Goal: Information Seeking & Learning: Check status

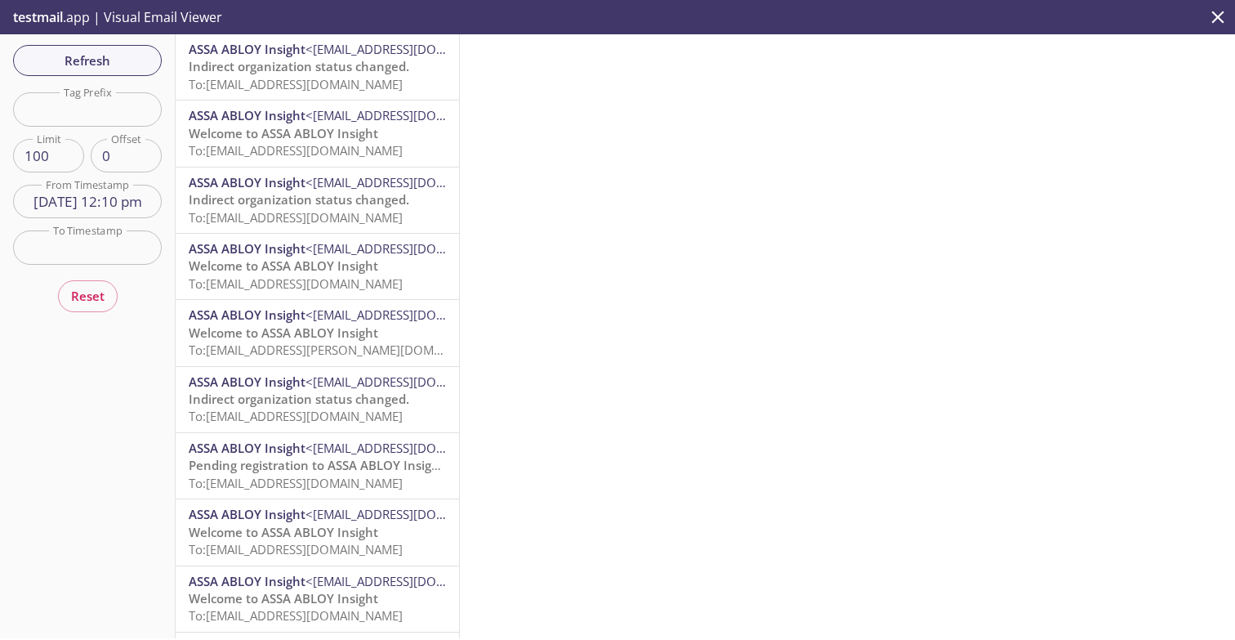
click at [1217, 16] on icon "close" at bounding box center [1219, 17] width 12 height 12
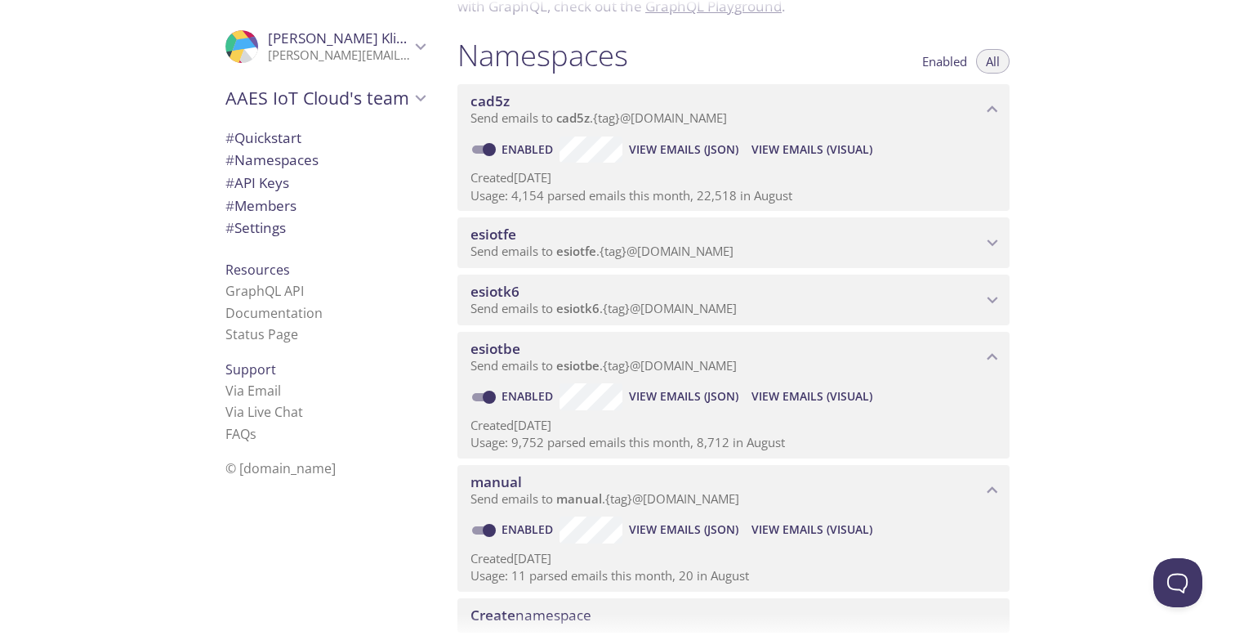
scroll to position [385, 0]
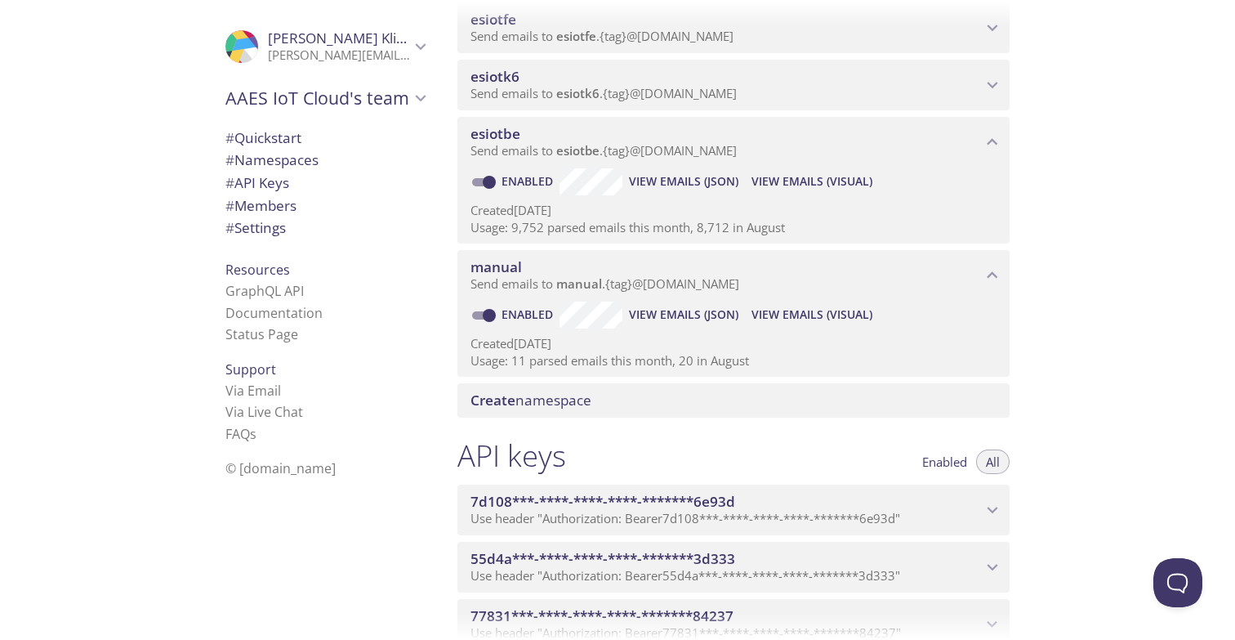
click at [809, 314] on span "View Emails (Visual)" at bounding box center [812, 315] width 121 height 20
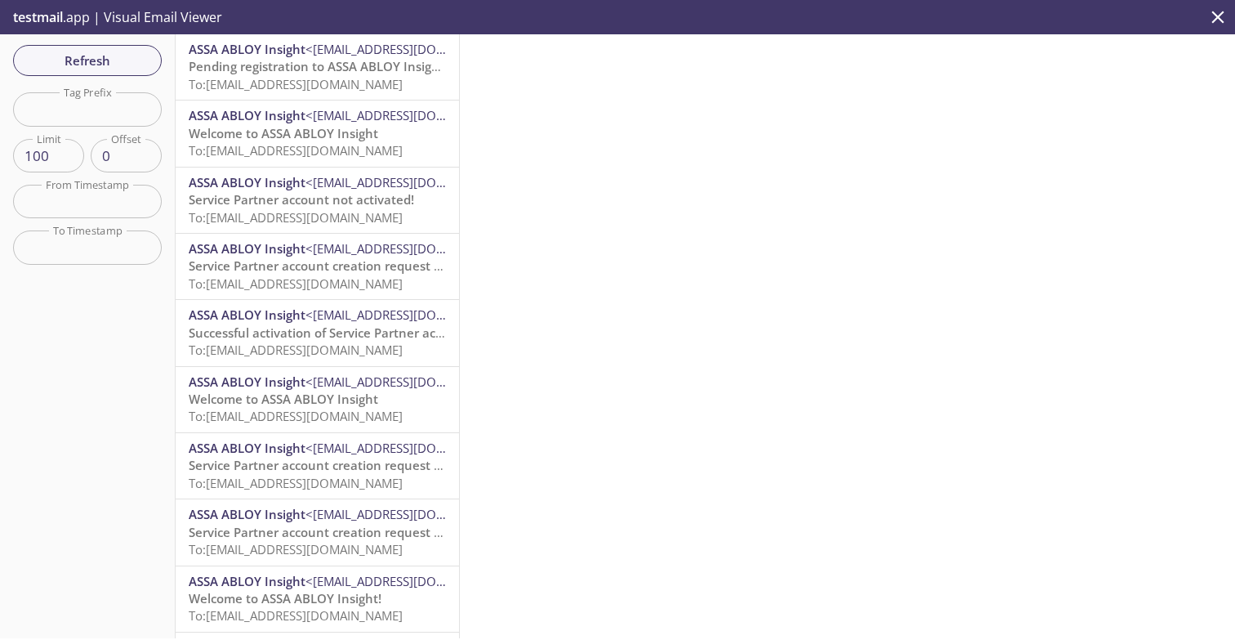
click at [337, 74] on span "Pending registration to ASSA ABLOY Insight reminder!" at bounding box center [347, 66] width 317 height 16
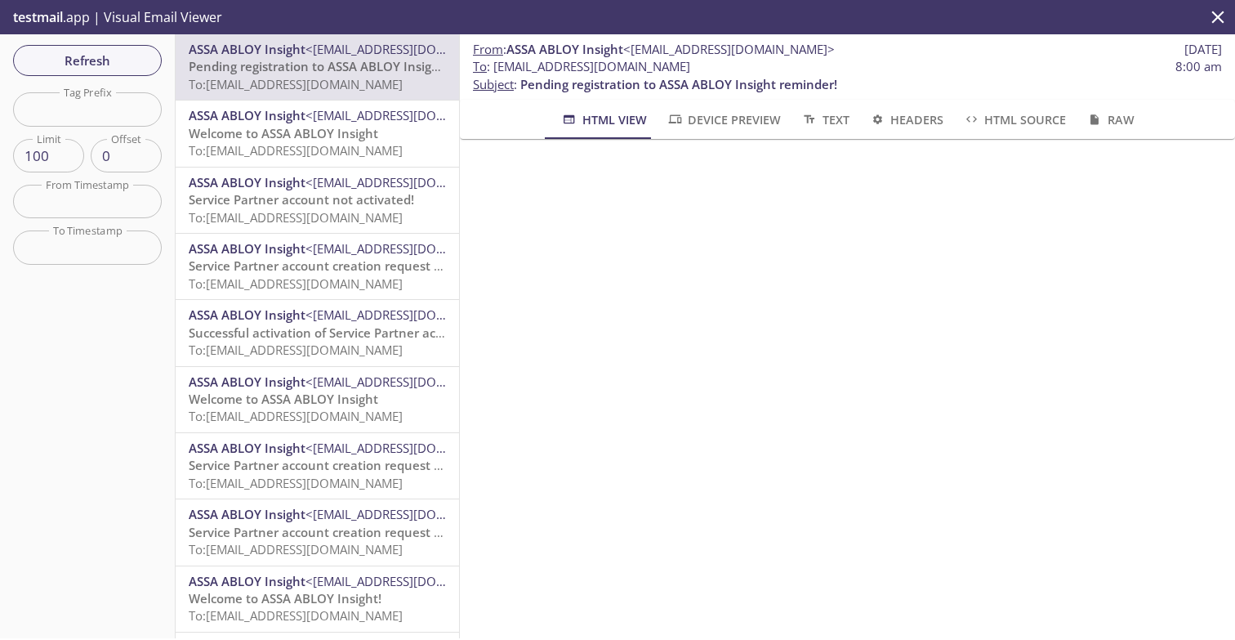
drag, startPoint x: 496, startPoint y: 68, endPoint x: 742, endPoint y: 70, distance: 246.0
click at [742, 70] on span "To : [EMAIL_ADDRESS][DOMAIN_NAME] 8:00 am" at bounding box center [847, 66] width 749 height 17
copy span "[EMAIL_ADDRESS][DOMAIN_NAME]"
click at [118, 54] on span "Refresh" at bounding box center [87, 60] width 123 height 21
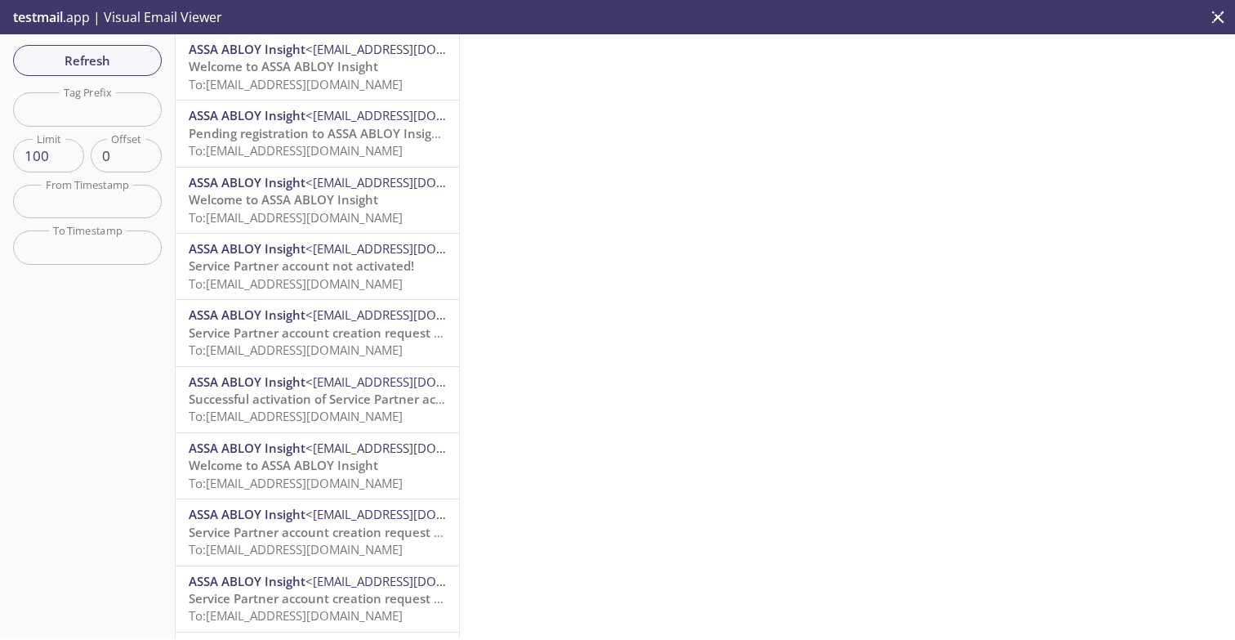
click at [288, 69] on span "Welcome to ASSA ABLOY Insight" at bounding box center [284, 66] width 190 height 16
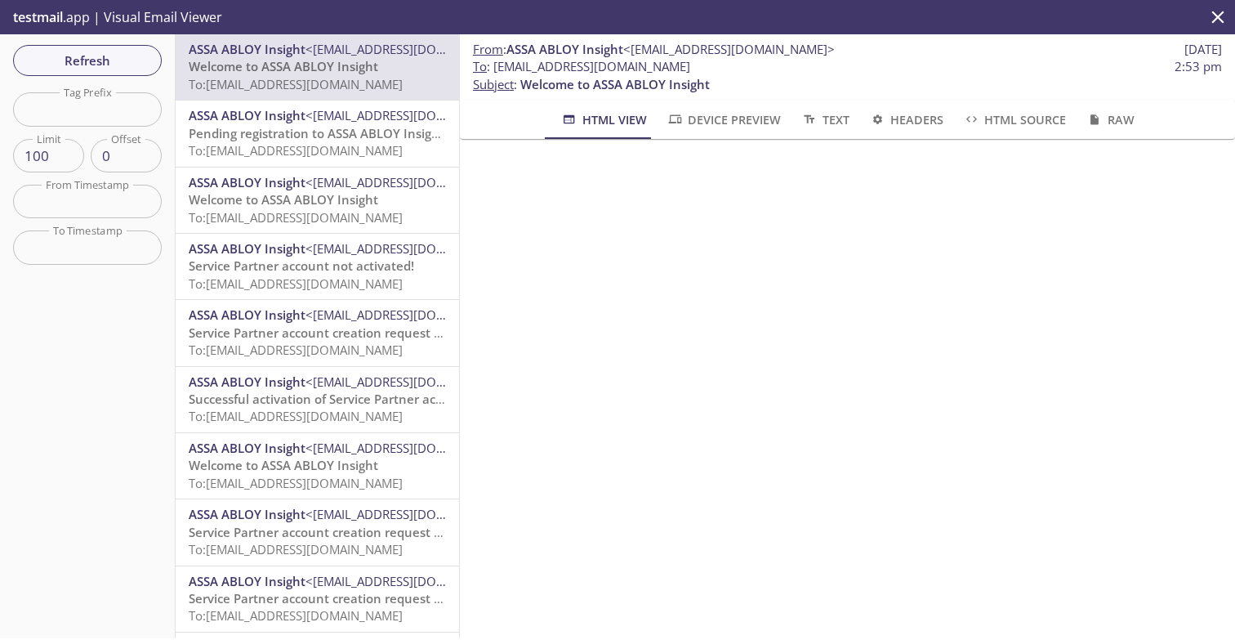
drag, startPoint x: 494, startPoint y: 69, endPoint x: 721, endPoint y: 70, distance: 227.2
click at [690, 70] on span "To : [EMAIL_ADDRESS][DOMAIN_NAME]" at bounding box center [581, 66] width 217 height 17
drag, startPoint x: 738, startPoint y: 70, endPoint x: 498, endPoint y: 67, distance: 240.2
click at [498, 67] on span "To : [EMAIL_ADDRESS][DOMAIN_NAME]" at bounding box center [581, 66] width 217 height 17
copy span "[EMAIL_ADDRESS][DOMAIN_NAME]"
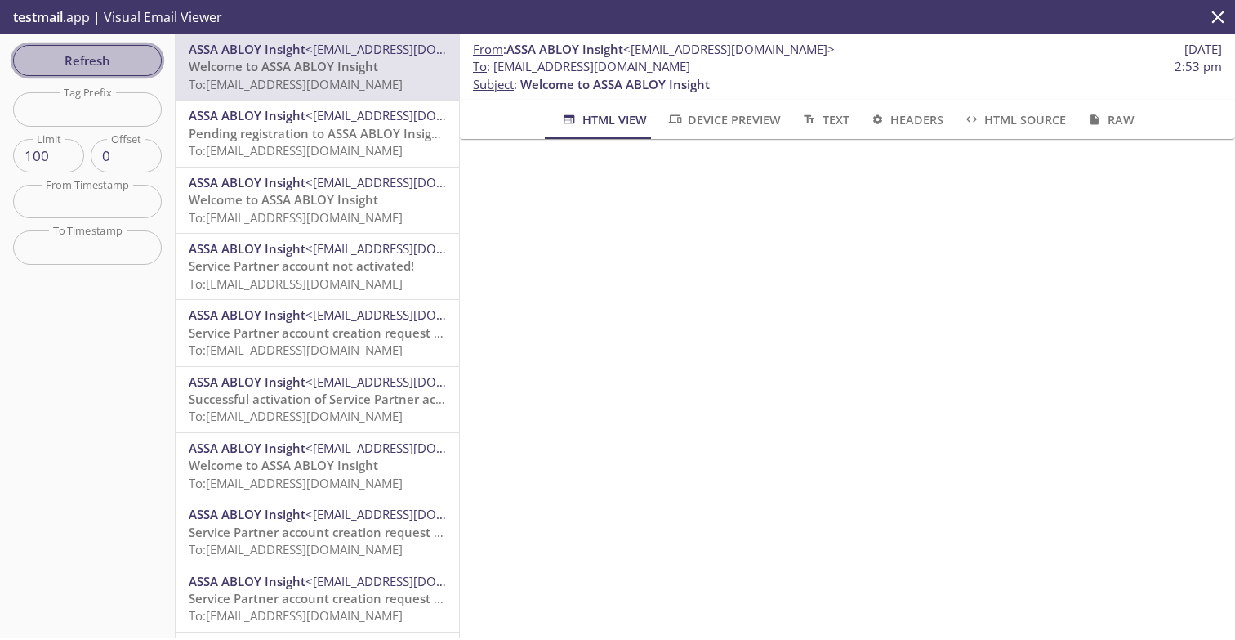
click at [135, 65] on span "Refresh" at bounding box center [87, 60] width 123 height 21
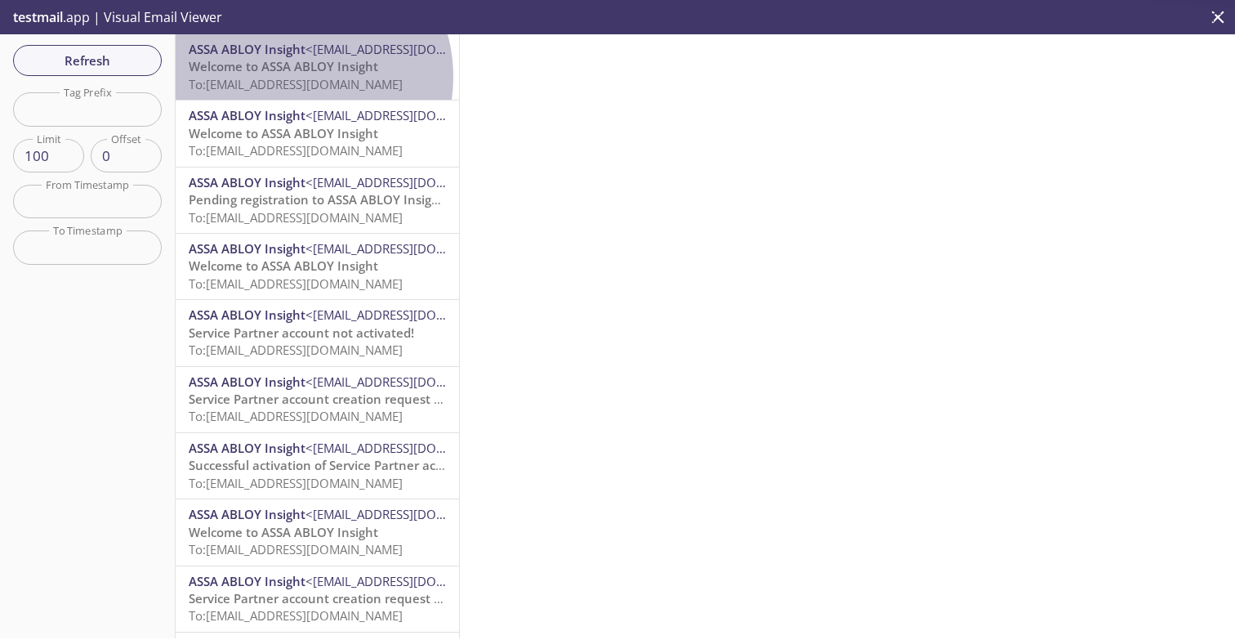
click at [293, 77] on span "To: [EMAIL_ADDRESS][DOMAIN_NAME]" at bounding box center [296, 84] width 214 height 16
